Goal: Communication & Community: Answer question/provide support

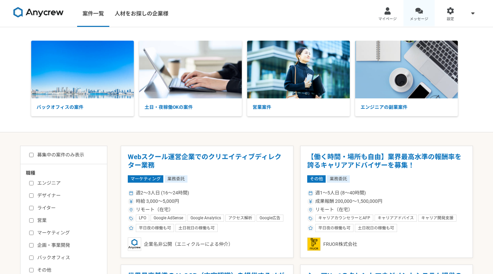
click at [419, 16] on span "メッセージ" at bounding box center [419, 18] width 18 height 5
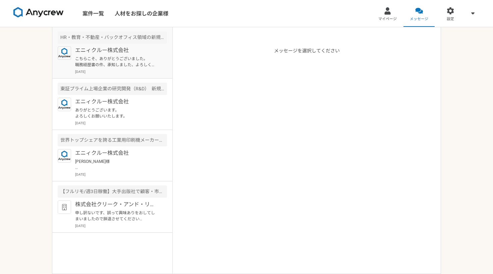
click at [129, 71] on p "[DATE]" at bounding box center [121, 71] width 92 height 5
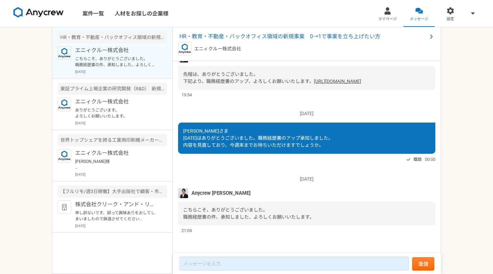
scroll to position [605, 0]
click at [314, 84] on link "[URL][DOMAIN_NAME]" at bounding box center [337, 80] width 47 height 5
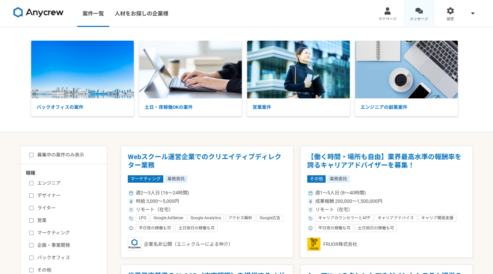
click at [346, 13] on div at bounding box center [419, 11] width 8 height 8
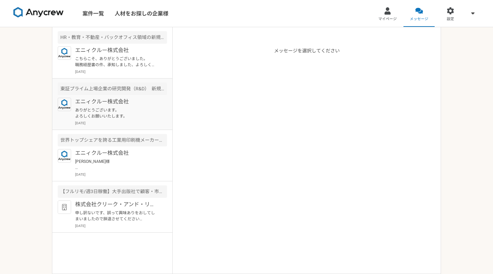
click at [108, 105] on p "エニィクルー株式会社" at bounding box center [116, 102] width 83 height 8
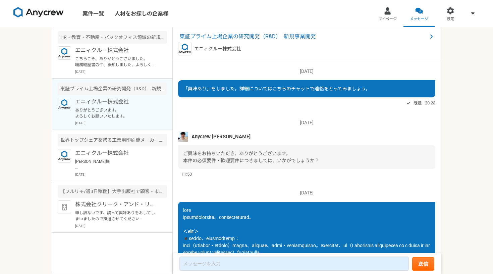
scroll to position [505, 0]
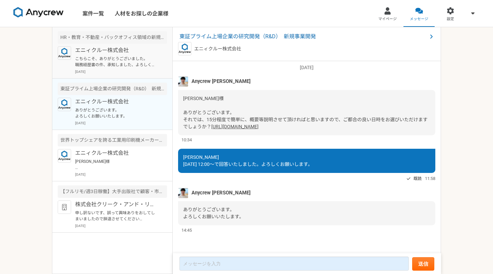
click at [126, 63] on p "こちらこそ、ありがとうございました。 職務経歴書の件、承知しました、よろしくお願いいたします。" at bounding box center [116, 62] width 83 height 12
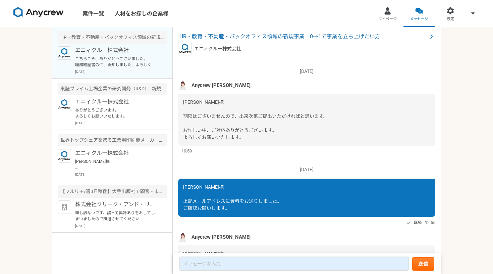
scroll to position [633, 0]
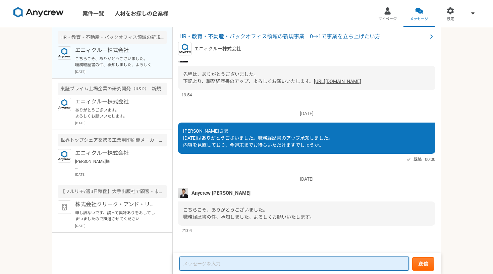
click at [212, 248] on textarea at bounding box center [293, 263] width 229 height 14
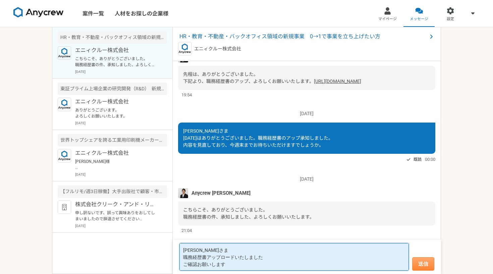
type textarea "[PERSON_NAME]さま 職務経歴書アップロードいたしました ご確認お願いします"
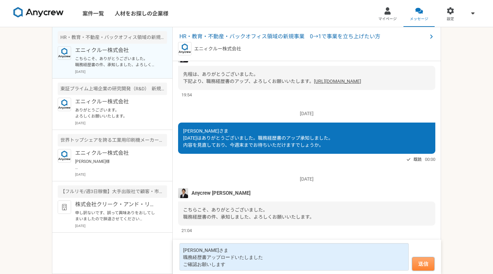
click at [346, 248] on button "送信" at bounding box center [423, 263] width 22 height 13
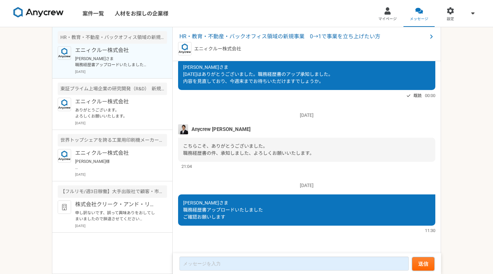
scroll to position [0, 0]
click at [115, 103] on p "エニィクルー株式会社" at bounding box center [116, 102] width 83 height 8
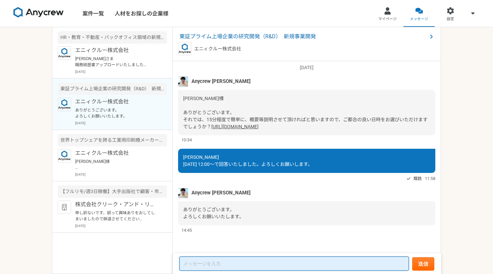
click at [209, 248] on textarea at bounding box center [293, 263] width 229 height 14
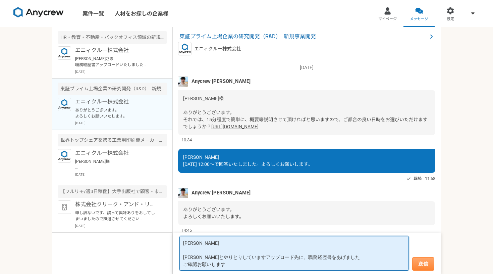
type textarea "木内さま 赤羽さまとやりとりしていますアップロード先に、職務経歴書をあげました ご確認お願いします"
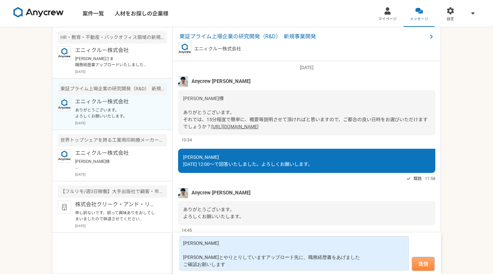
click at [346, 248] on button "送信" at bounding box center [423, 263] width 22 height 13
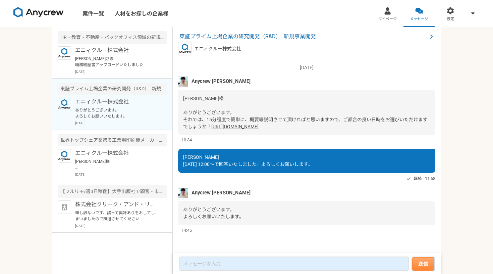
scroll to position [576, 0]
